Goal: Information Seeking & Learning: Check status

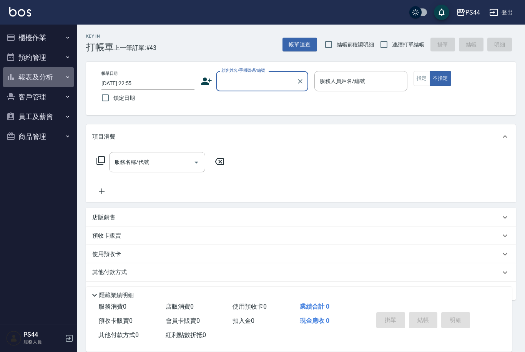
click at [47, 78] on button "報表及分析" at bounding box center [38, 77] width 71 height 20
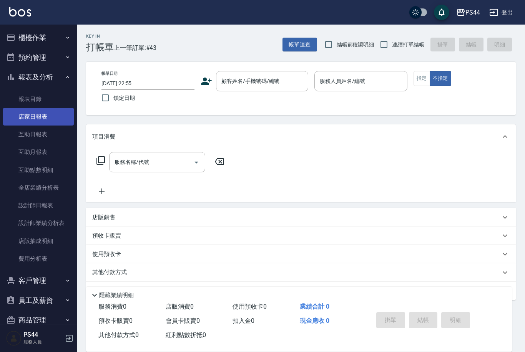
click at [46, 119] on link "店家日報表" at bounding box center [38, 117] width 71 height 18
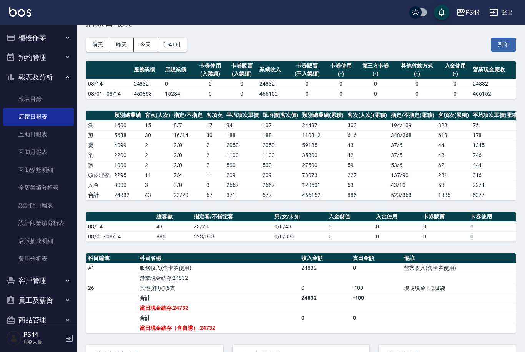
scroll to position [23, 0]
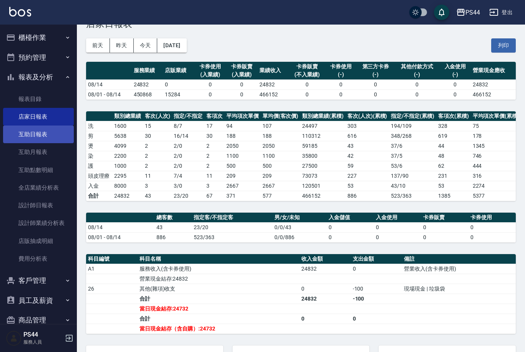
click at [47, 136] on link "互助日報表" at bounding box center [38, 135] width 71 height 18
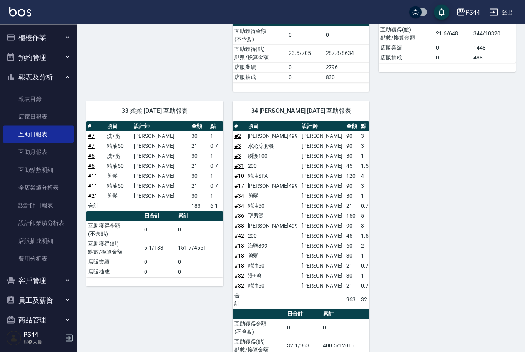
scroll to position [304, 0]
click at [63, 208] on link "設計師日報表" at bounding box center [38, 206] width 71 height 18
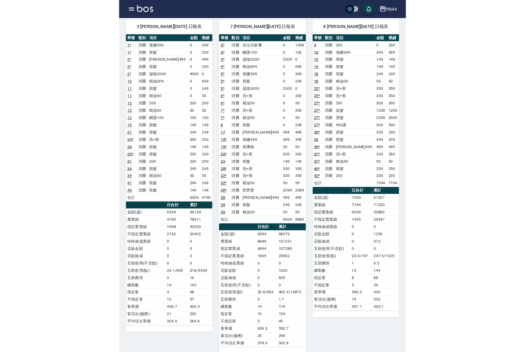
scroll to position [124, 0]
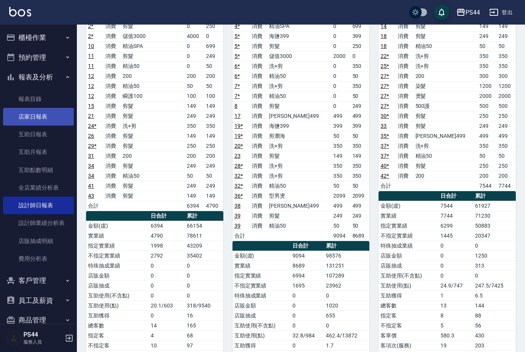
click at [58, 120] on link "店家日報表" at bounding box center [38, 117] width 71 height 18
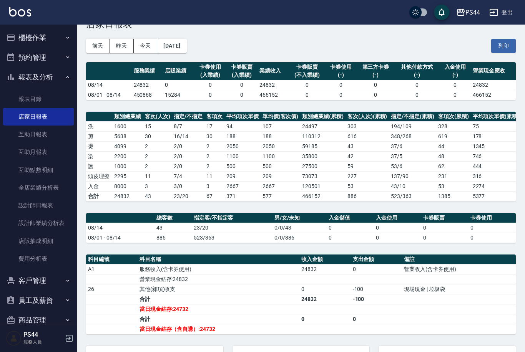
scroll to position [26, 0]
